Goal: Information Seeking & Learning: Check status

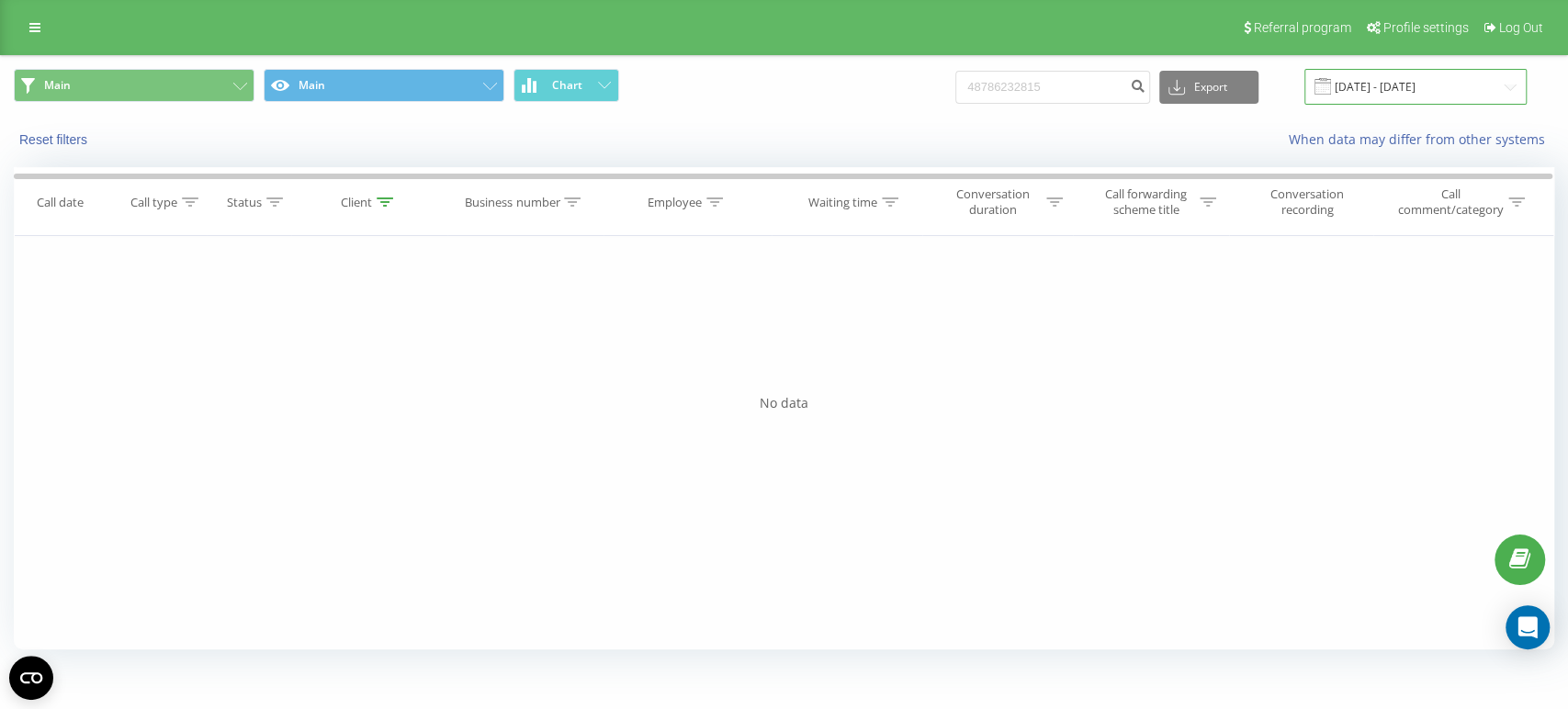
click at [1473, 87] on input "[DATE] - [DATE]" at bounding box center [1415, 86] width 222 height 36
click at [383, 202] on icon at bounding box center [384, 203] width 16 height 10
click at [382, 338] on input "48786232815" at bounding box center [369, 334] width 162 height 32
paste input "519656780"
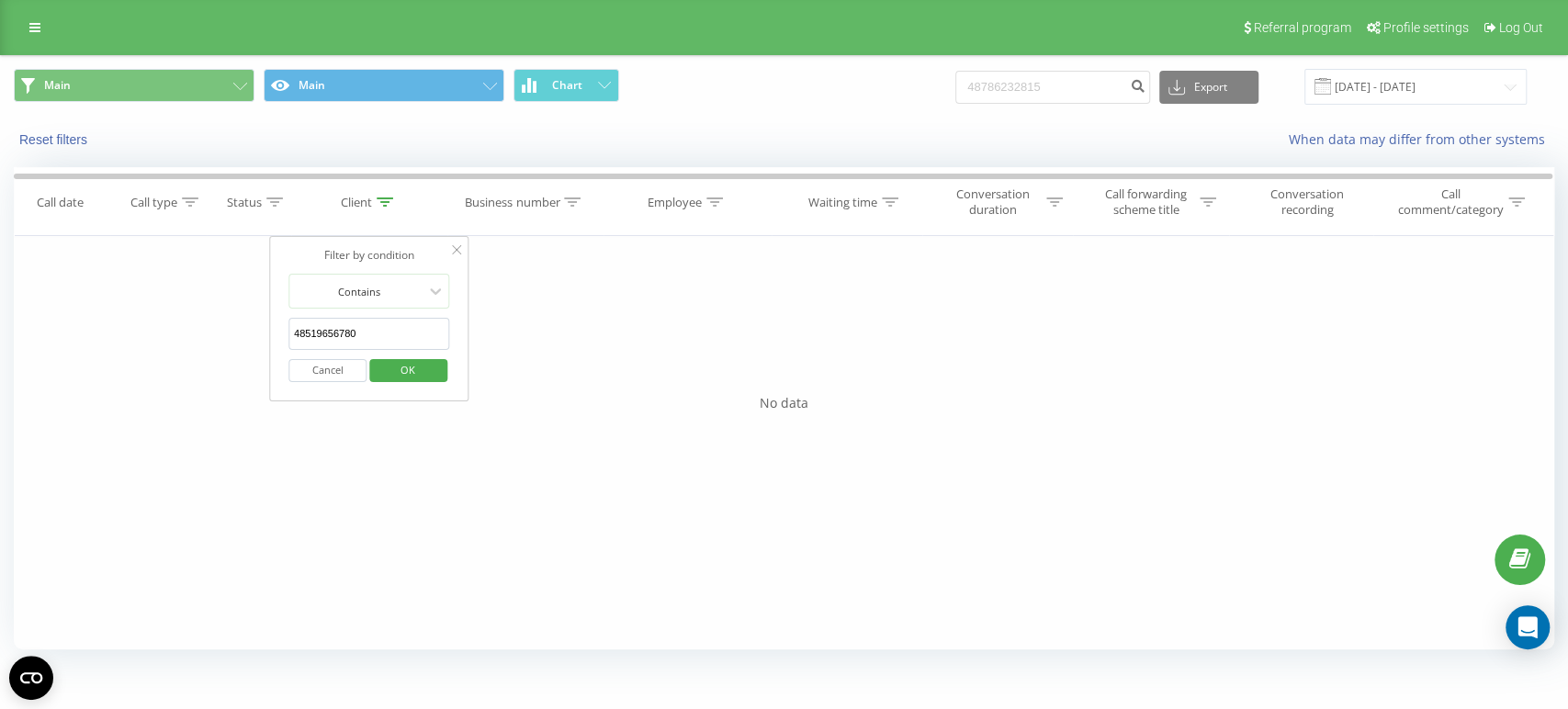
drag, startPoint x: 392, startPoint y: 353, endPoint x: 392, endPoint y: 366, distance: 13.0
click at [392, 366] on div "Cancel OK" at bounding box center [369, 370] width 162 height 41
click at [392, 366] on span "OK" at bounding box center [407, 370] width 51 height 29
click at [390, 200] on icon at bounding box center [384, 203] width 16 height 10
click at [392, 329] on input "48519656780" at bounding box center [369, 334] width 162 height 32
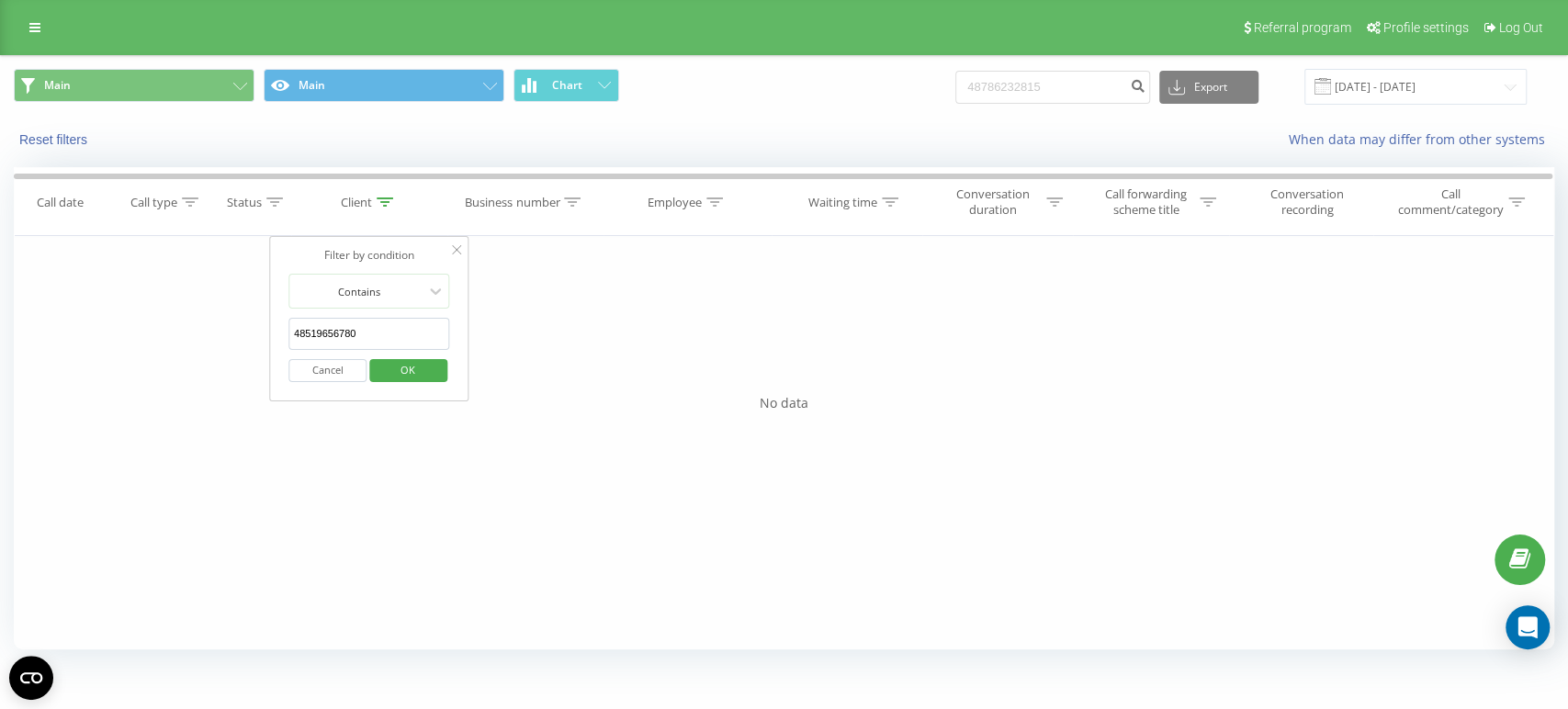
click at [392, 329] on input "48519656780" at bounding box center [369, 334] width 162 height 32
paste input "47892830299"
click at [423, 374] on span "OK" at bounding box center [407, 370] width 51 height 29
click at [382, 198] on icon at bounding box center [384, 203] width 16 height 10
click at [360, 342] on input "447892830299" at bounding box center [369, 334] width 162 height 32
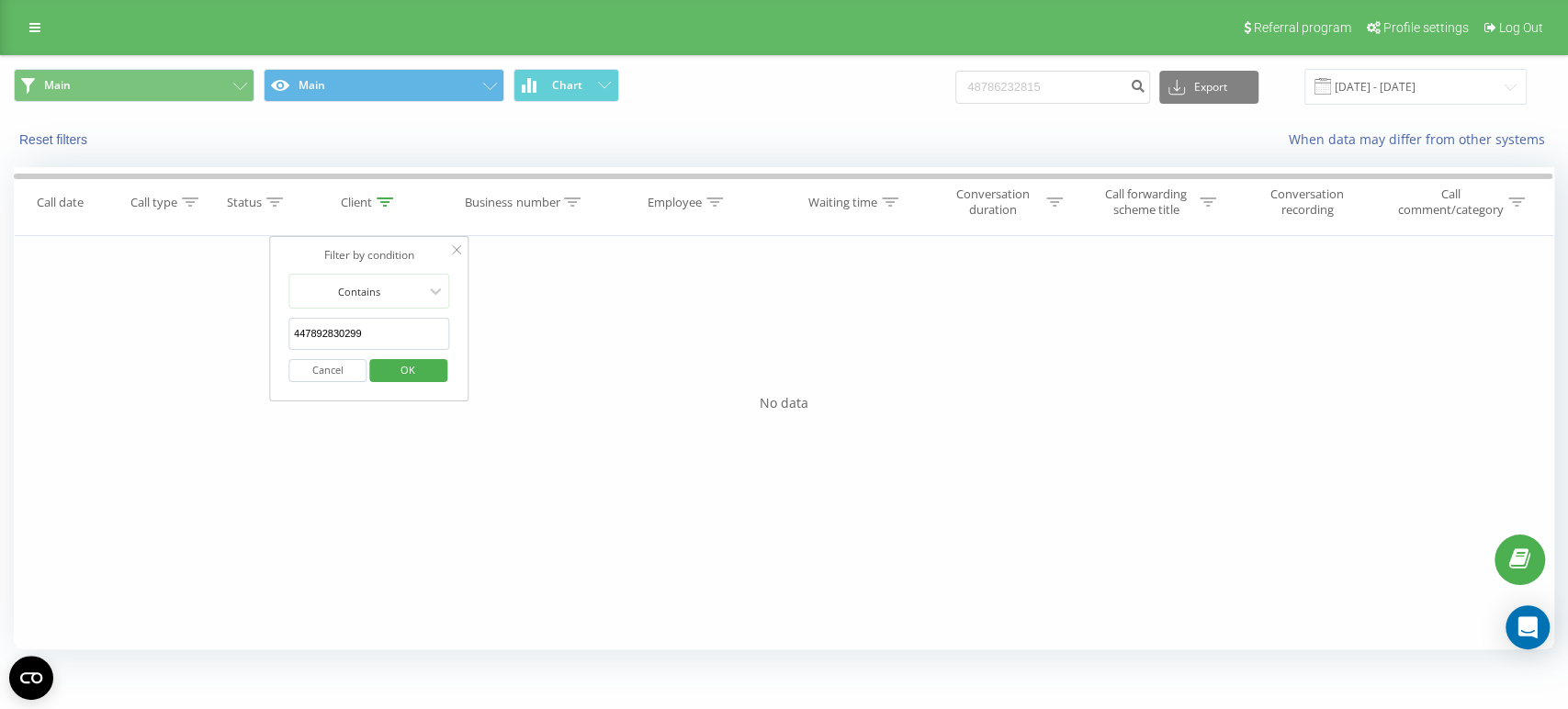
click at [360, 342] on input "447892830299" at bounding box center [369, 334] width 162 height 32
type input "v"
click at [360, 342] on input "v" at bounding box center [369, 334] width 162 height 32
type input "v"
paste input "4796712611"
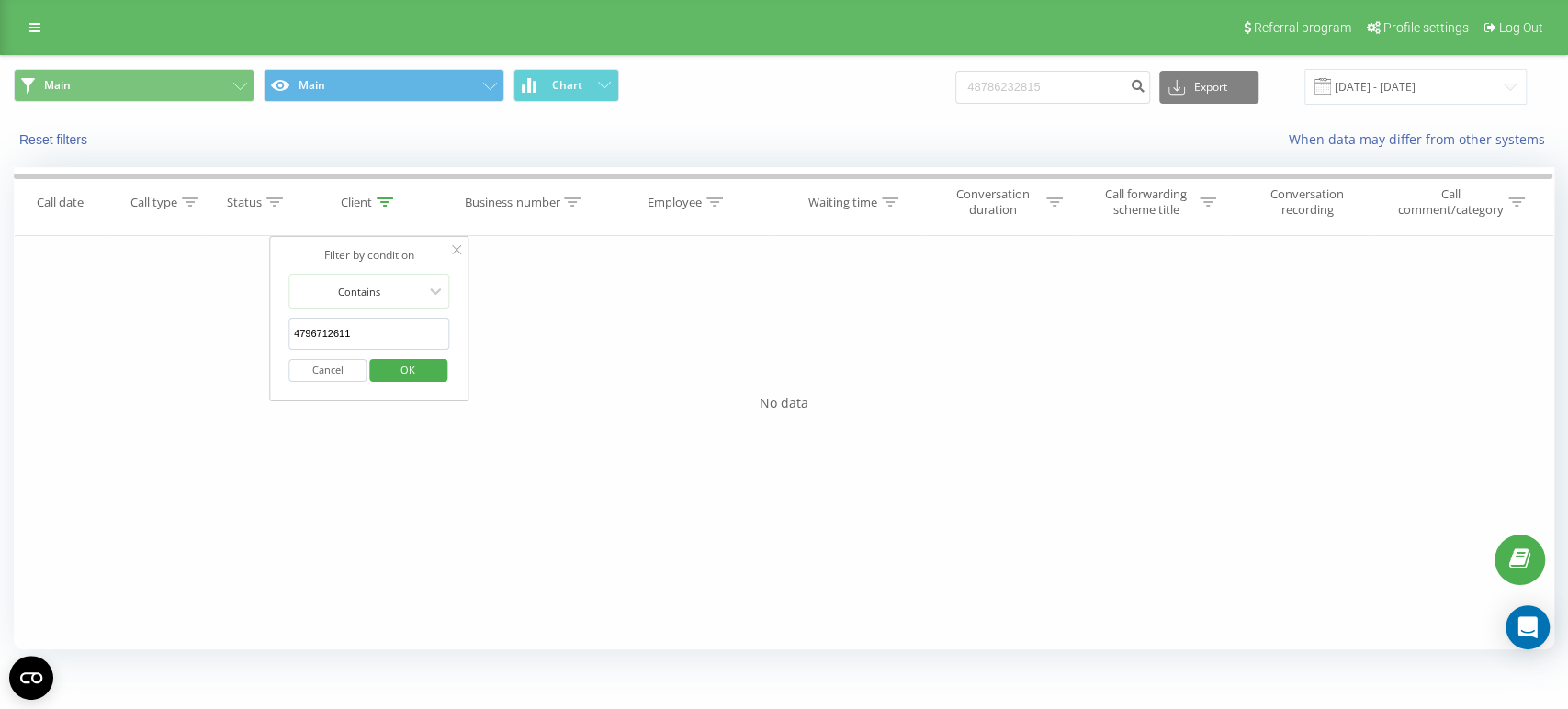
type input "4796712611"
click at [434, 369] on button "OK" at bounding box center [408, 370] width 78 height 23
